Goal: Entertainment & Leisure: Consume media (video, audio)

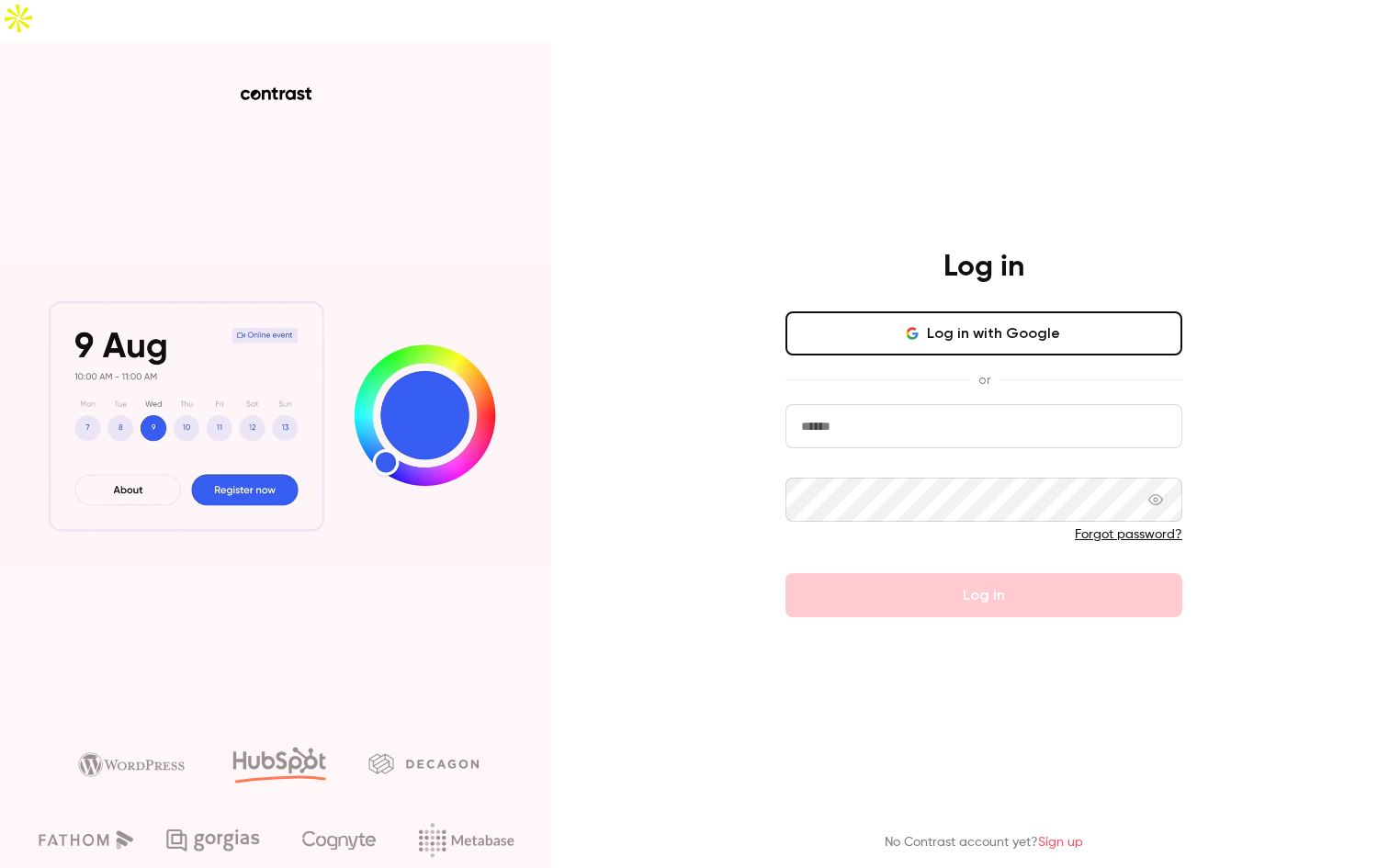
click at [944, 404] on input "email" at bounding box center [983, 426] width 397 height 44
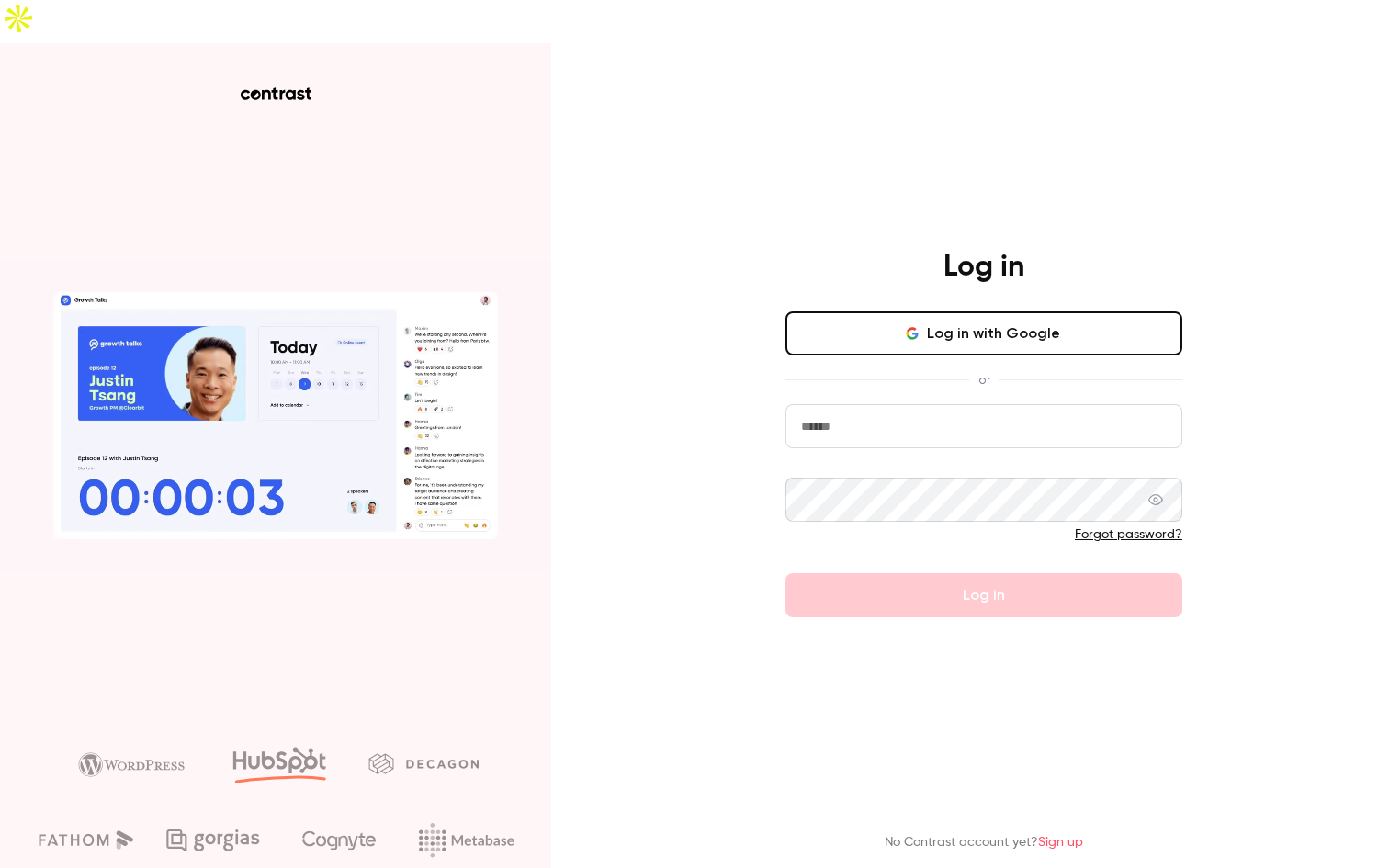
type input "**********"
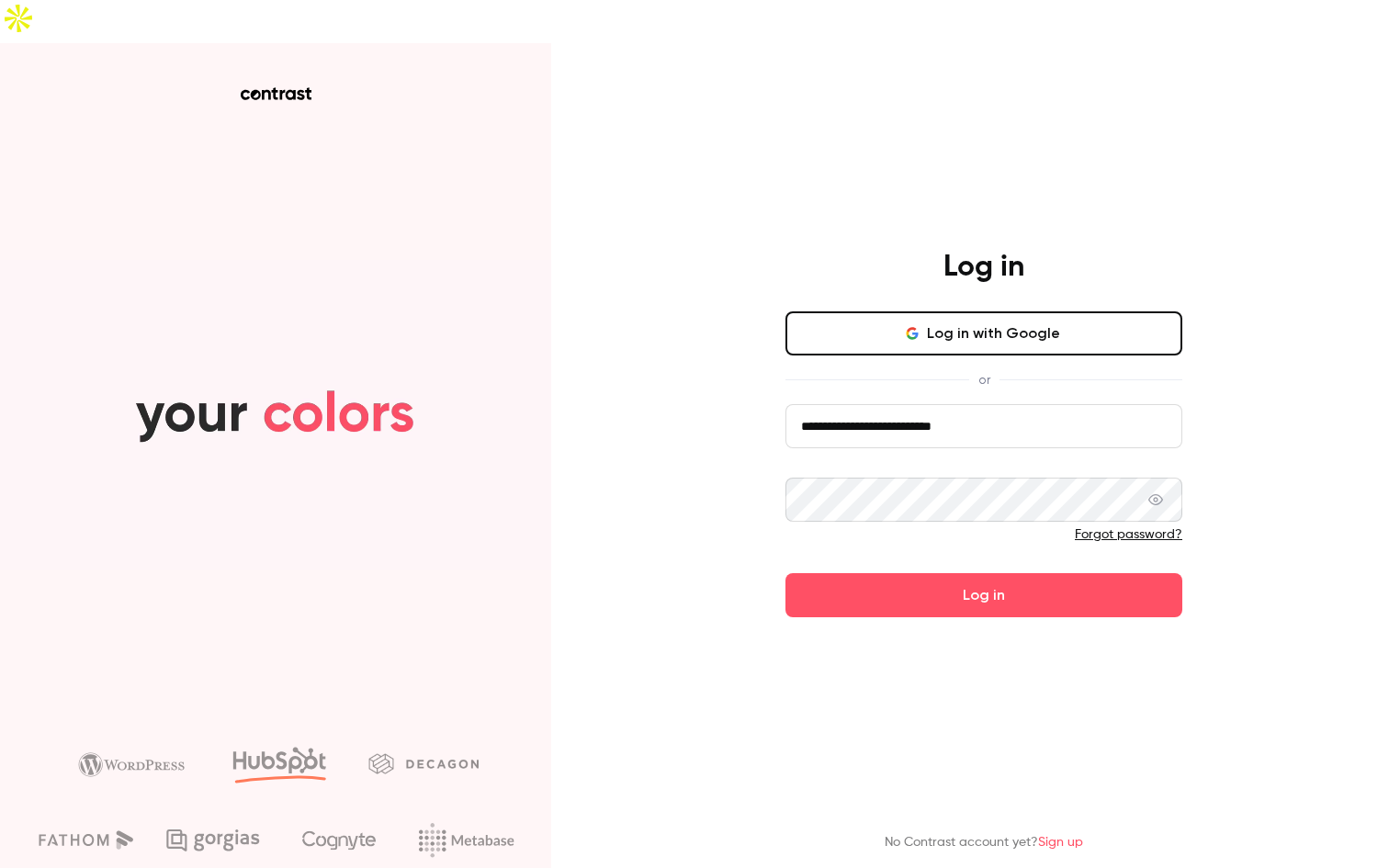
click at [785, 573] on button "Log in" at bounding box center [983, 595] width 397 height 44
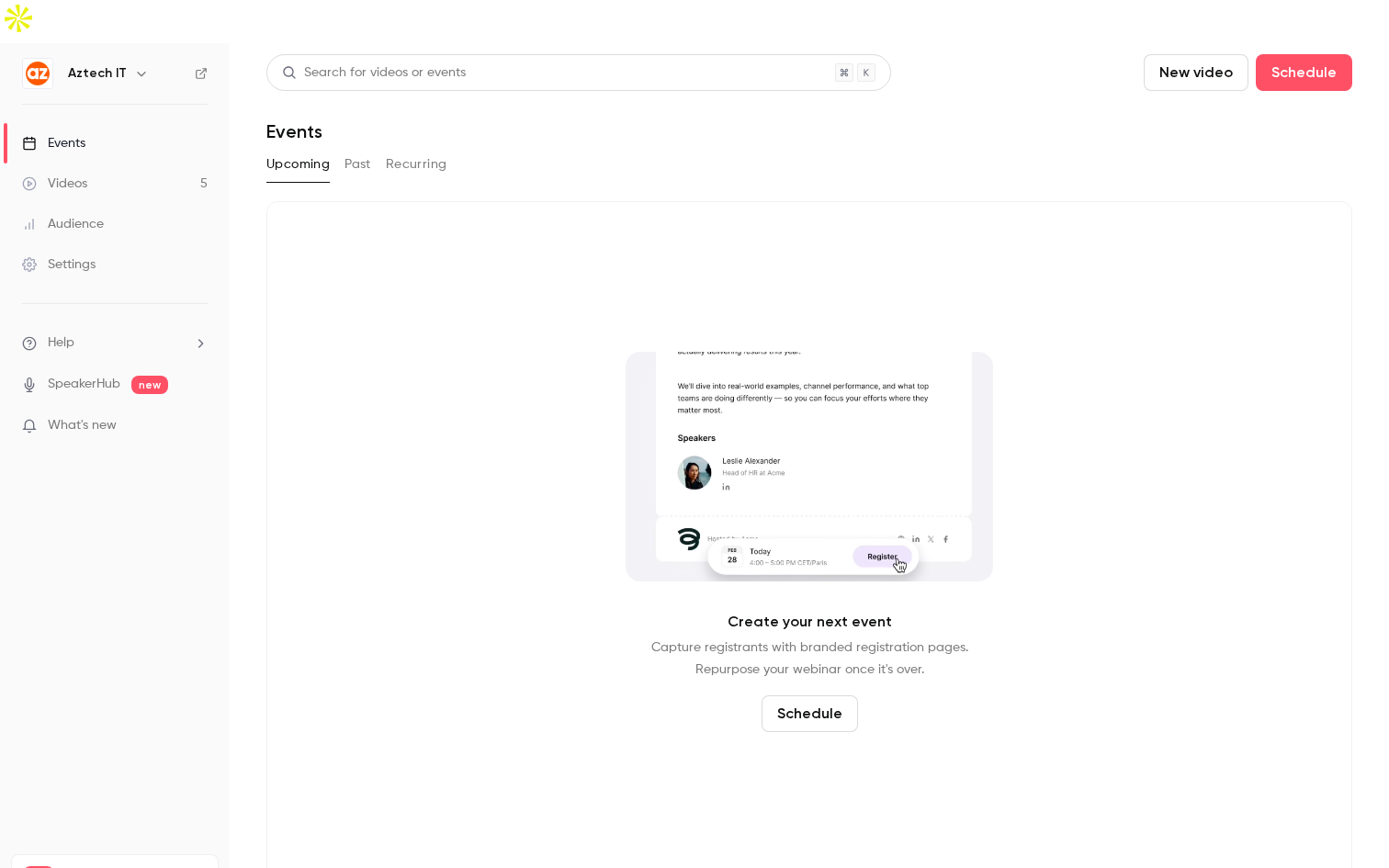
click at [86, 175] on div "Videos" at bounding box center [54, 184] width 65 height 18
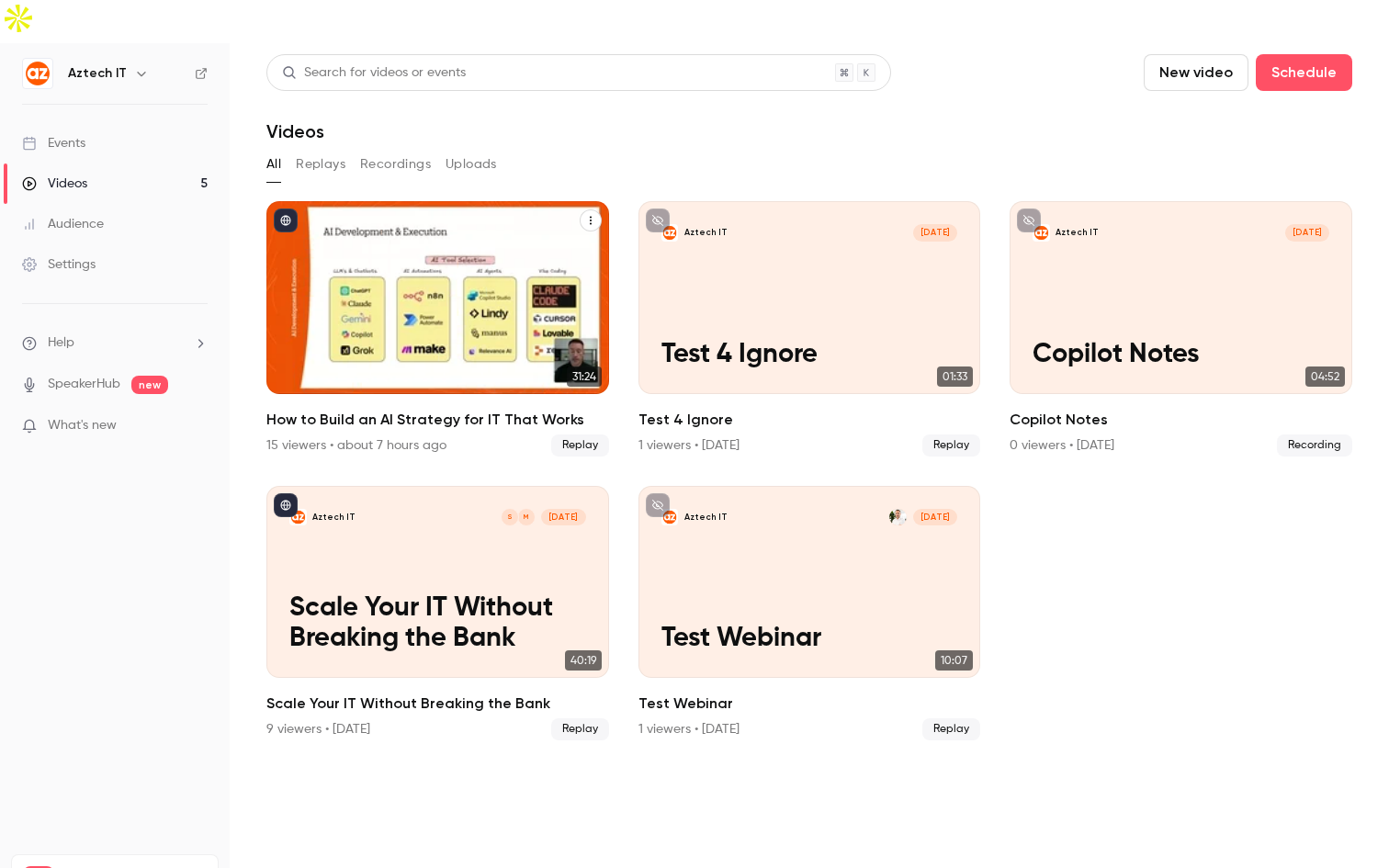
click at [594, 215] on icon "How to Build an AI Strategy for IT That Works" at bounding box center [591, 220] width 11 height 11
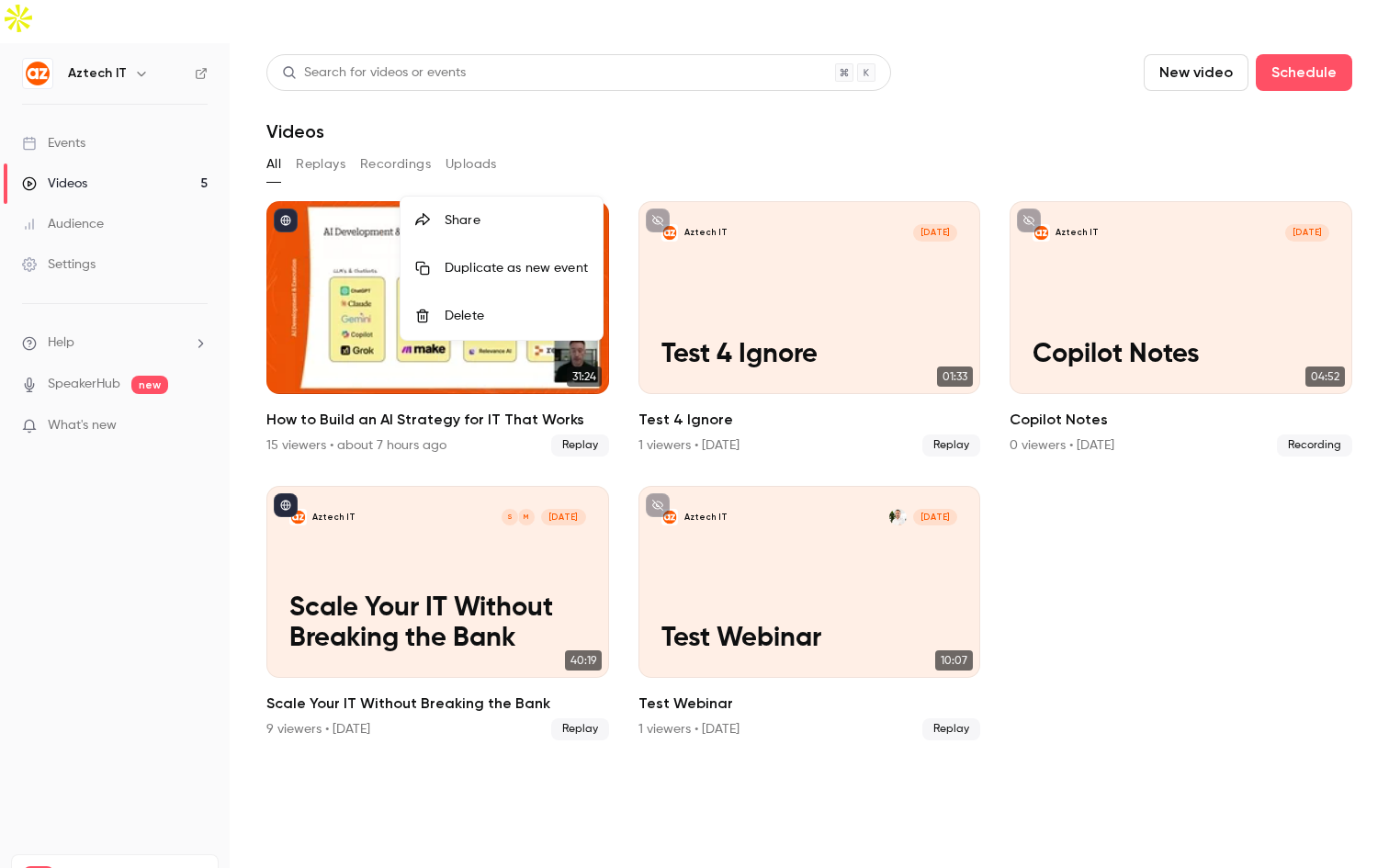
click at [554, 197] on li "Share" at bounding box center [502, 221] width 202 height 48
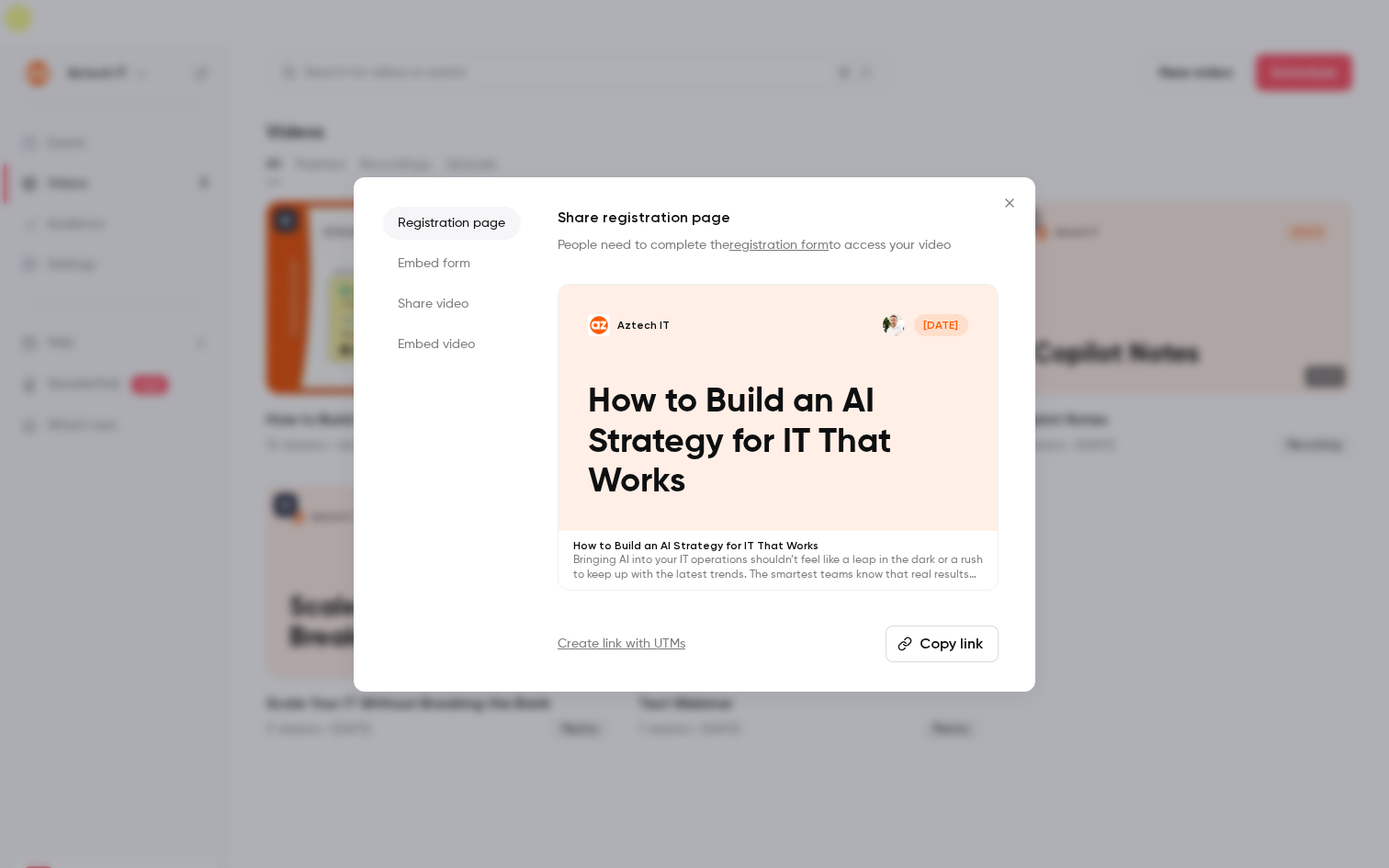
click at [1004, 202] on icon "Close" at bounding box center [1009, 203] width 22 height 15
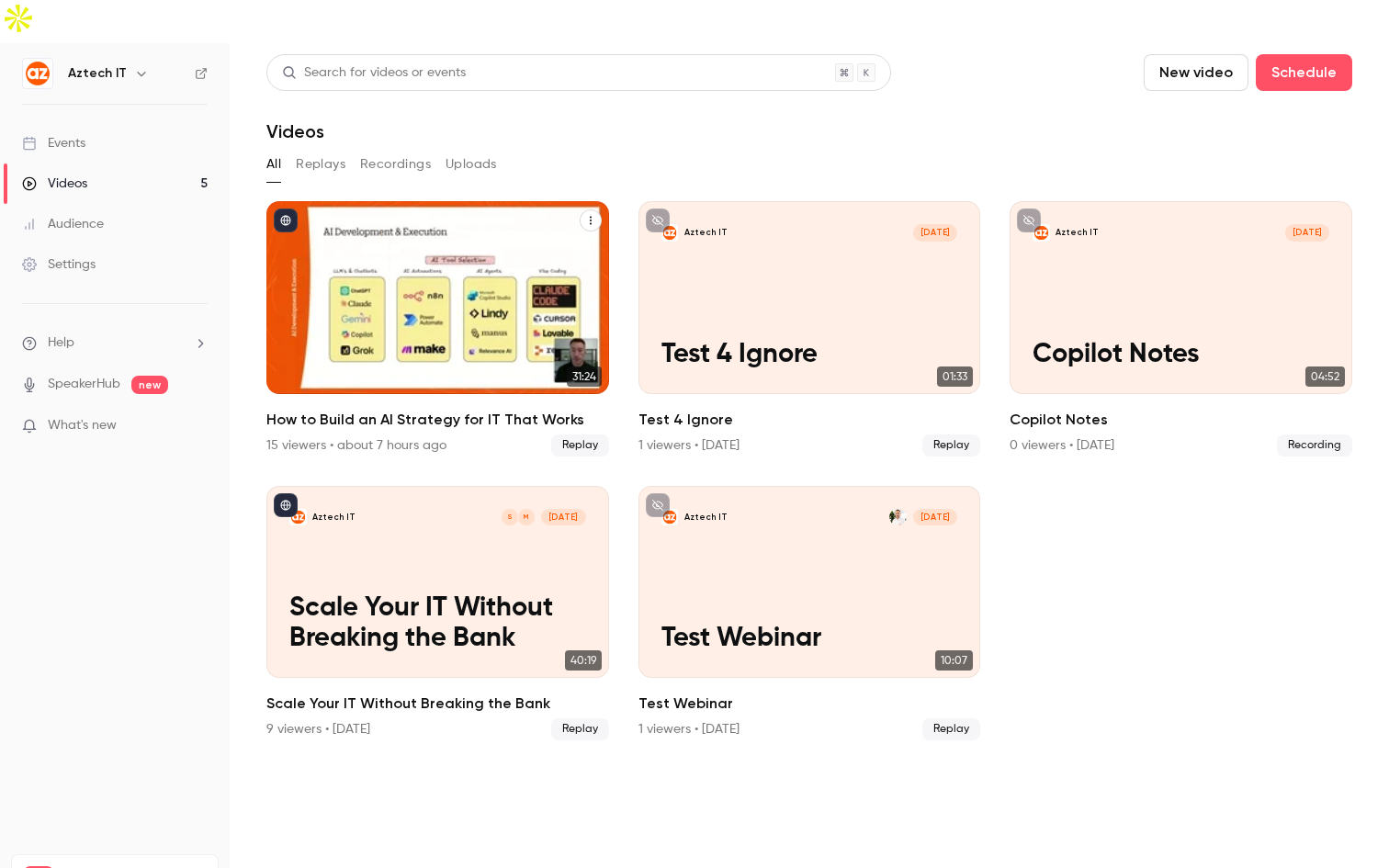
click at [427, 284] on p "How to Build an AI Strategy for IT That Works" at bounding box center [438, 324] width 296 height 93
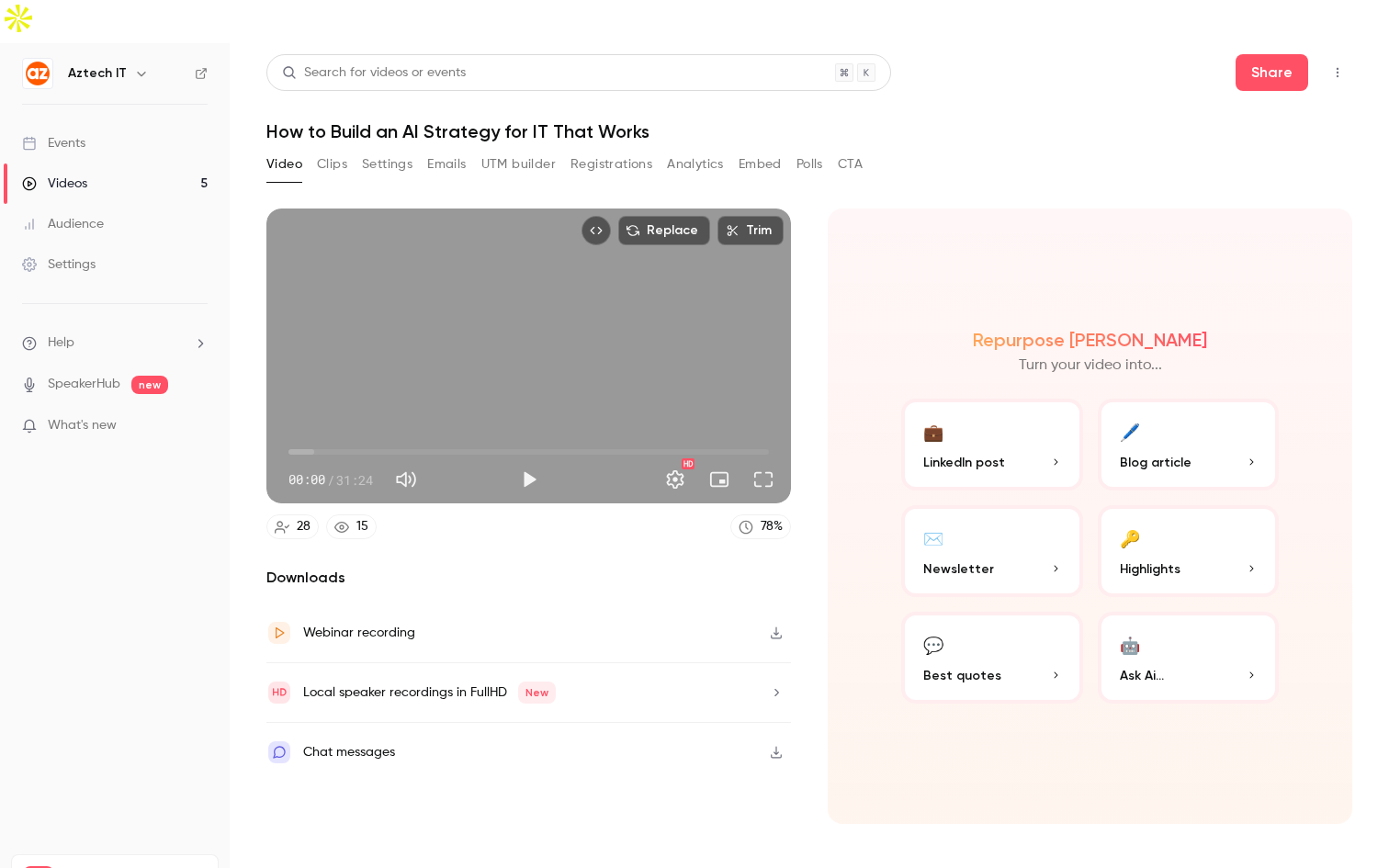
click at [1338, 66] on icon "Top Bar Actions" at bounding box center [1337, 72] width 15 height 13
click at [735, 81] on div at bounding box center [694, 434] width 1389 height 868
click at [558, 223] on div "Replace Trim 00:00 00:00 / 31:24 HD" at bounding box center [529, 356] width 525 height 295
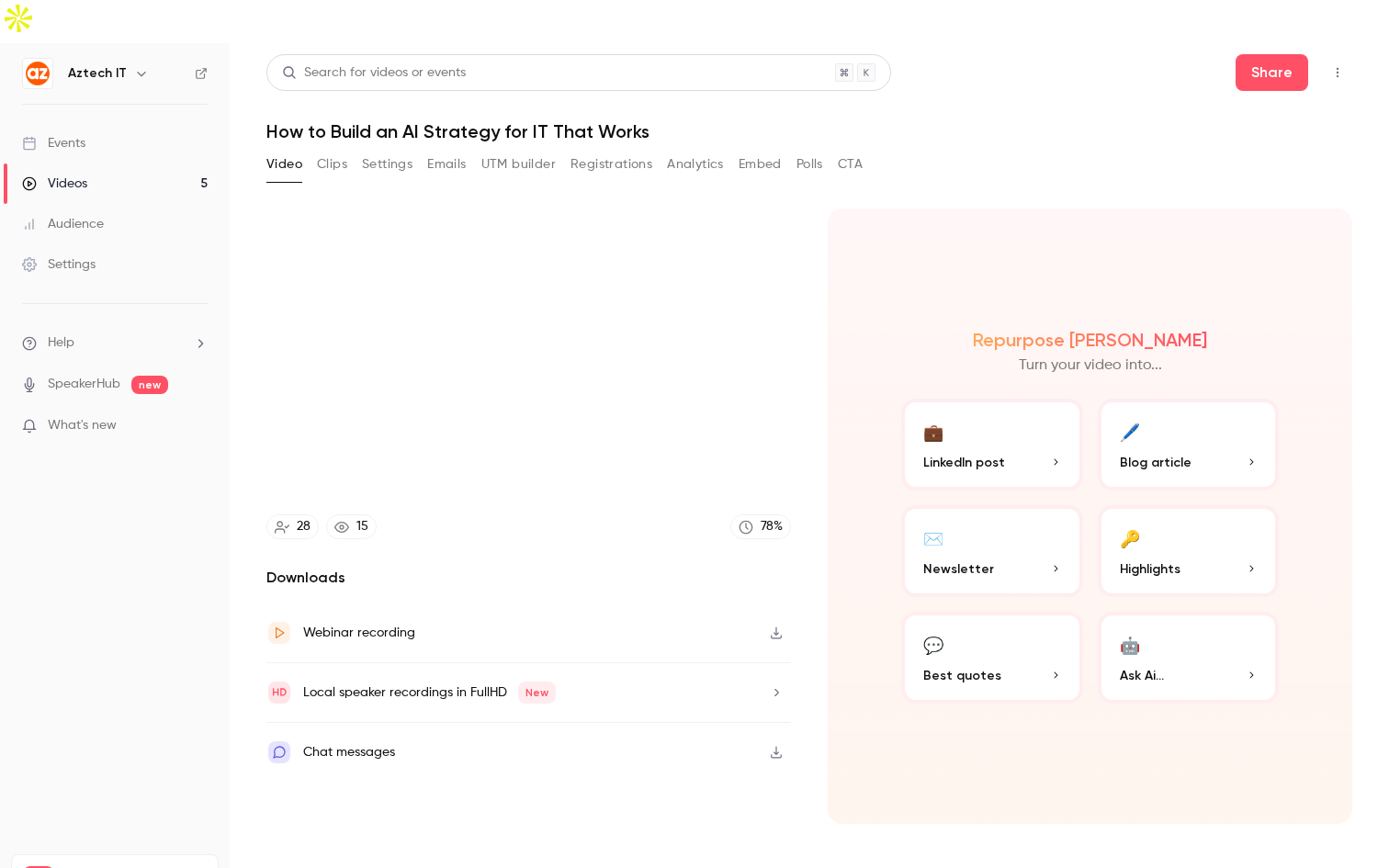
click at [1335, 58] on button "Top Bar Actions" at bounding box center [1337, 72] width 29 height 29
click at [980, 87] on div at bounding box center [694, 434] width 1389 height 868
click at [777, 627] on icon "button" at bounding box center [775, 633] width 11 height 12
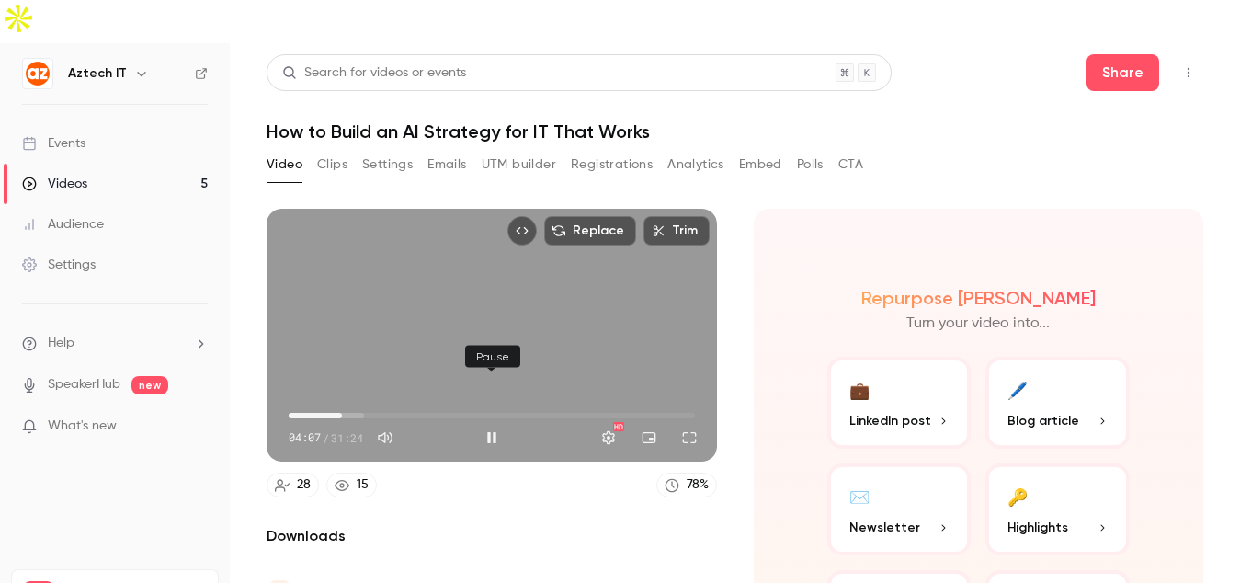
click at [486, 419] on button "Pause" at bounding box center [491, 437] width 37 height 37
type input "***"
